Goal: Find contact information: Find contact information

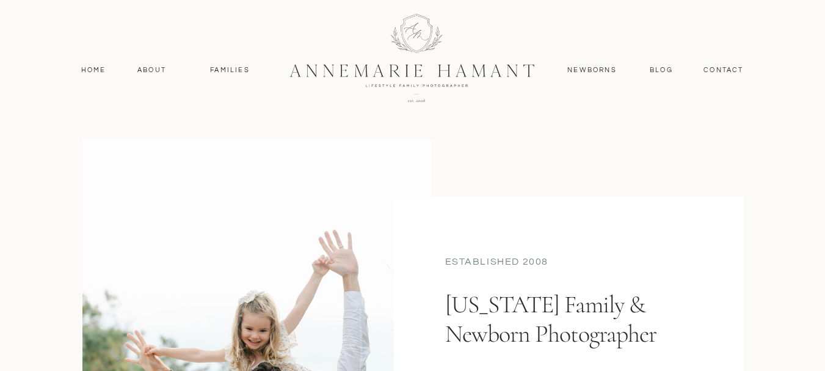
click at [445, 67] on div at bounding box center [412, 57] width 327 height 142
click at [725, 72] on nav "contact" at bounding box center [723, 70] width 53 height 11
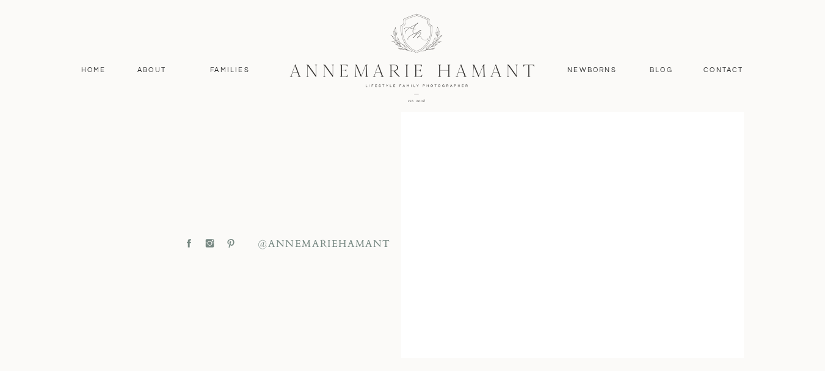
scroll to position [572, 0]
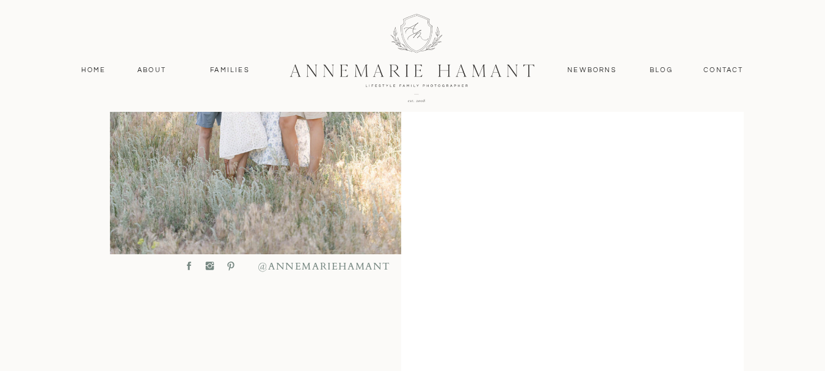
click at [191, 268] on icon at bounding box center [189, 265] width 12 height 11
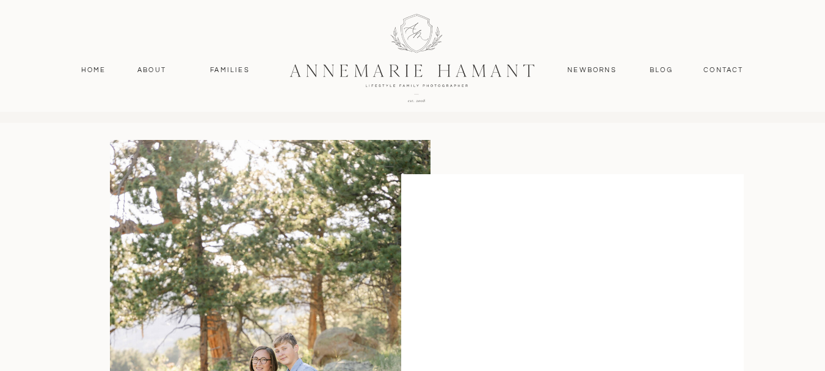
scroll to position [0, 0]
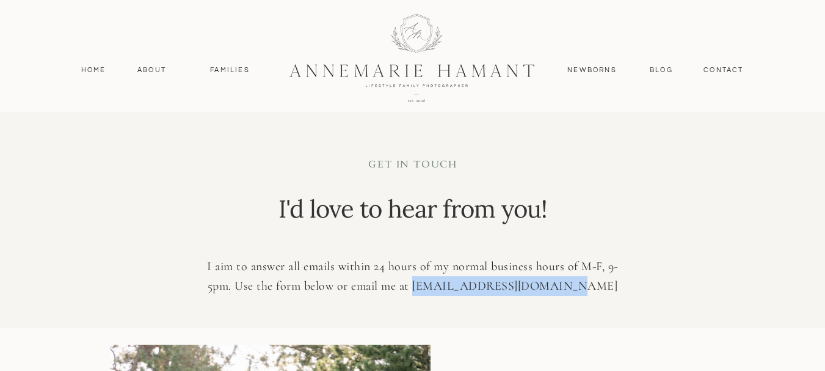
drag, startPoint x: 600, startPoint y: 286, endPoint x: 441, endPoint y: 293, distance: 158.3
click at [441, 293] on p "I aim to answer all emails within 24 hours of my normal business hours of M-F, …" at bounding box center [413, 276] width 434 height 40
copy p "info@annemariehamant.com"
